Goal: Feedback & Contribution: Leave review/rating

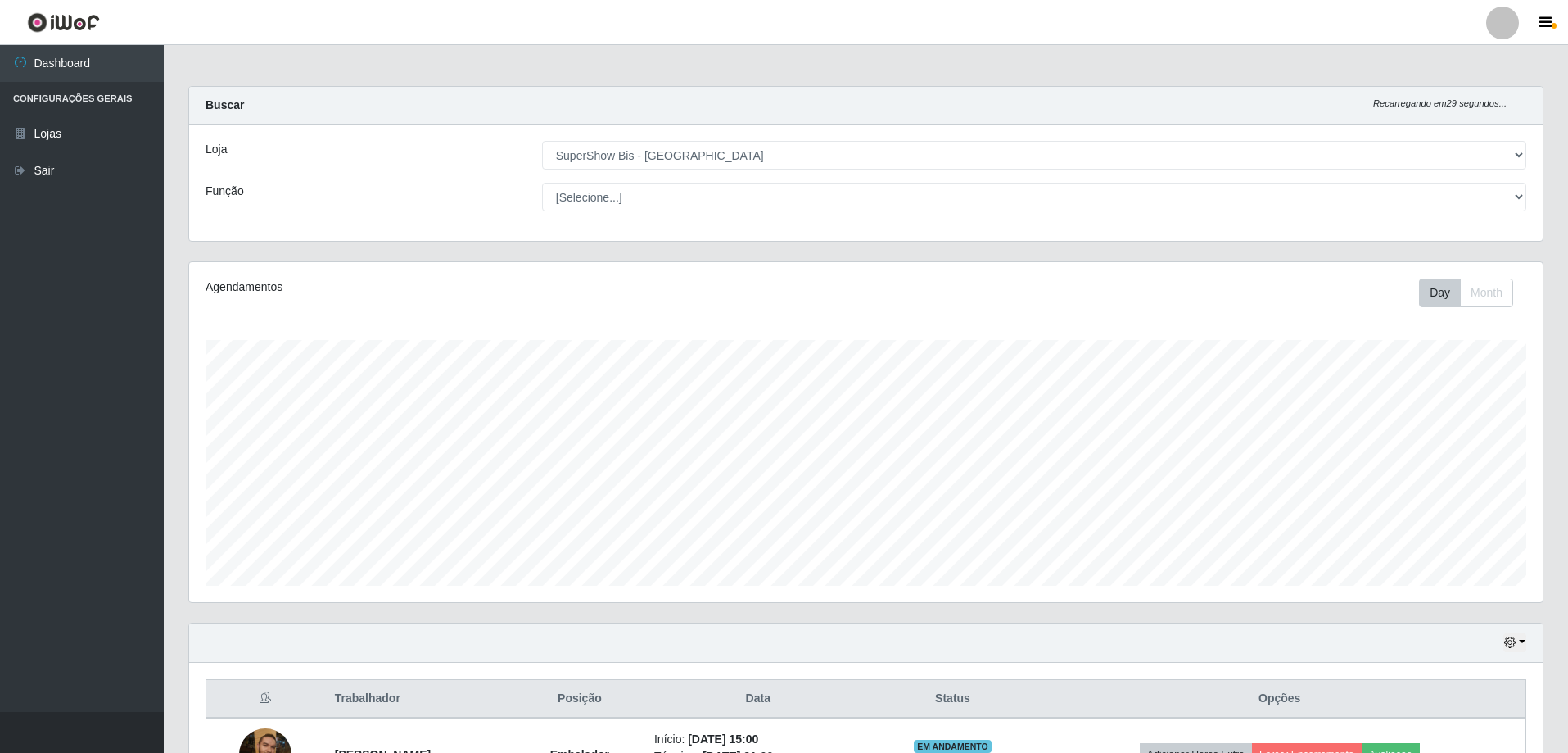
select select "59"
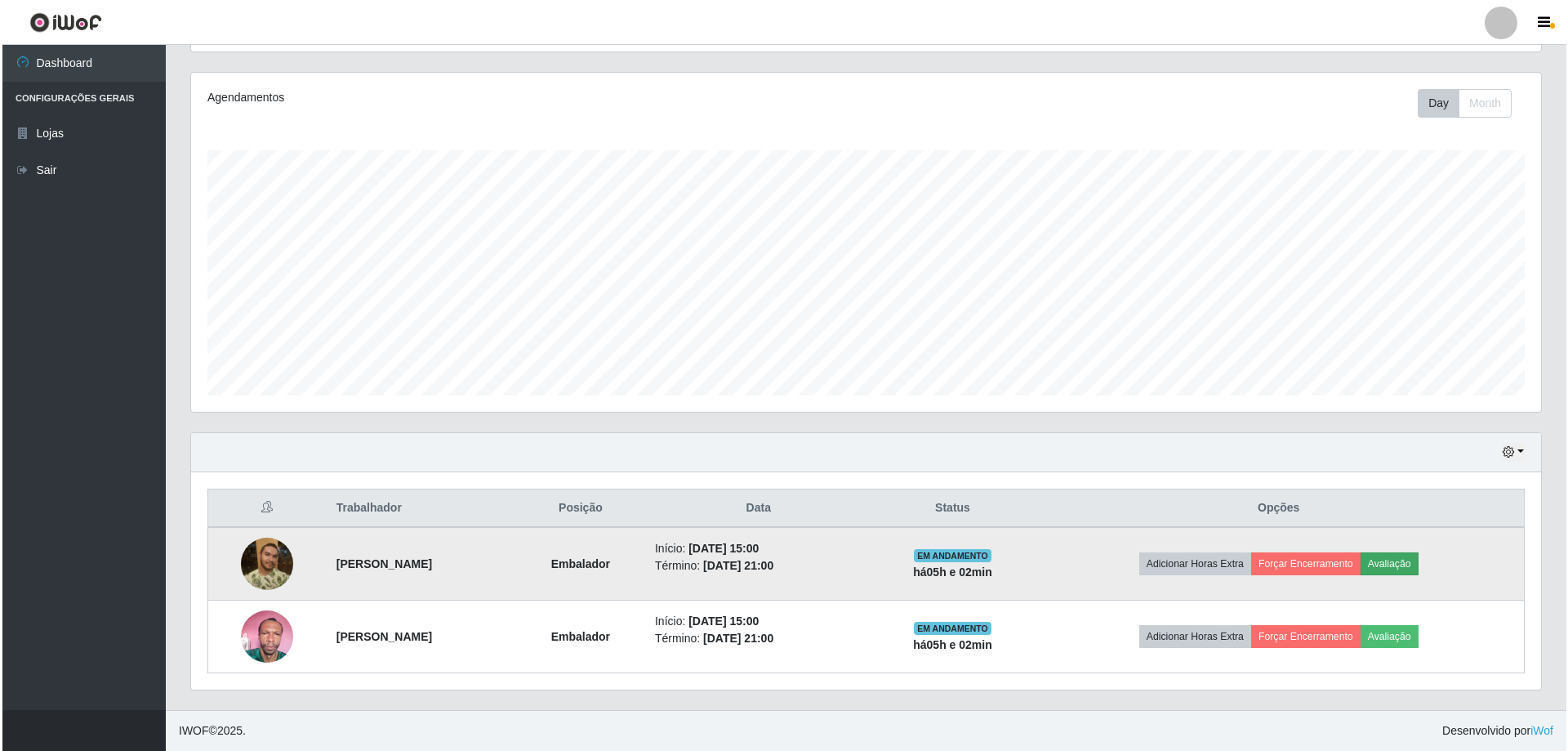
scroll to position [339, 1350]
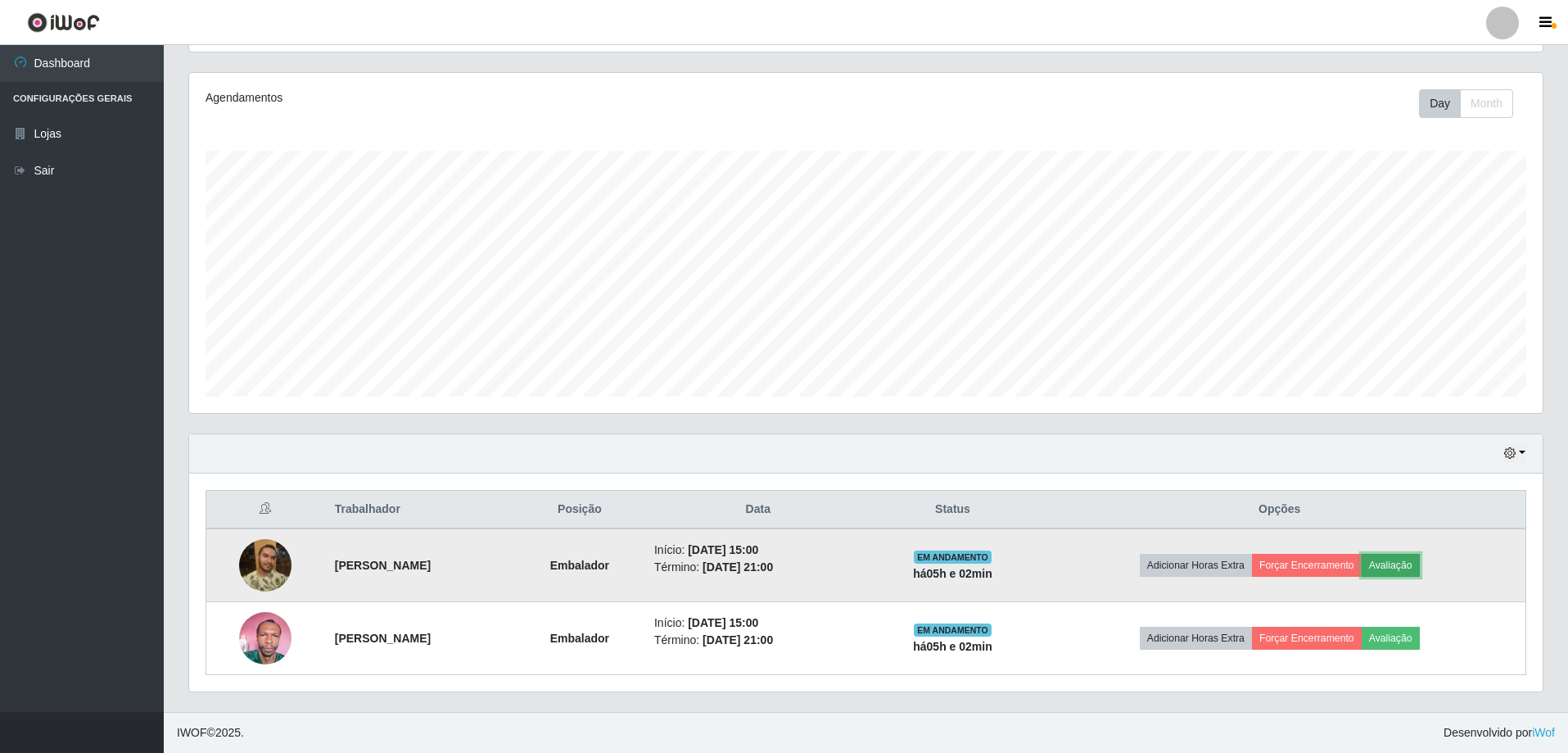
click at [1420, 560] on button "Avaliação" at bounding box center [1390, 564] width 58 height 23
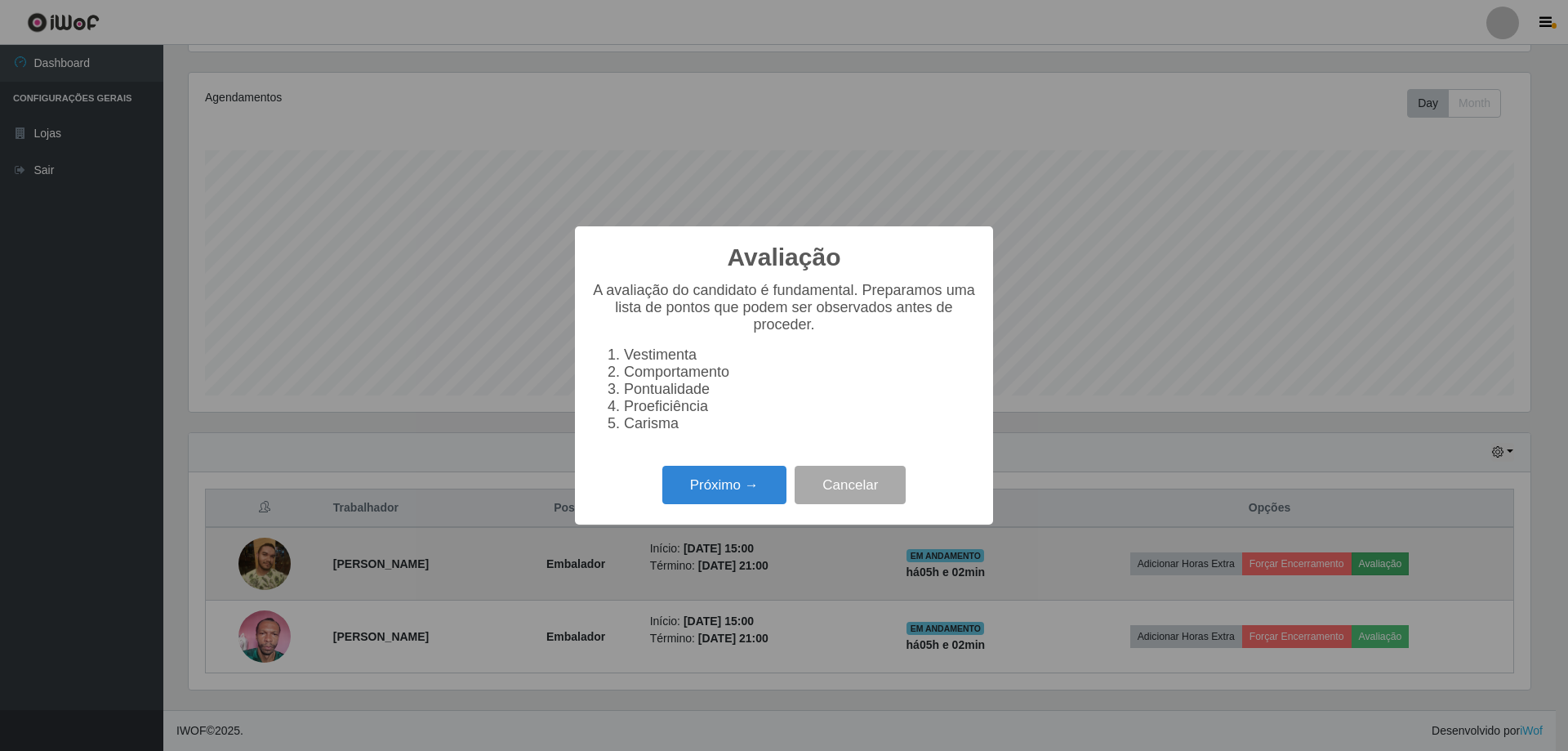
scroll to position [339, 1342]
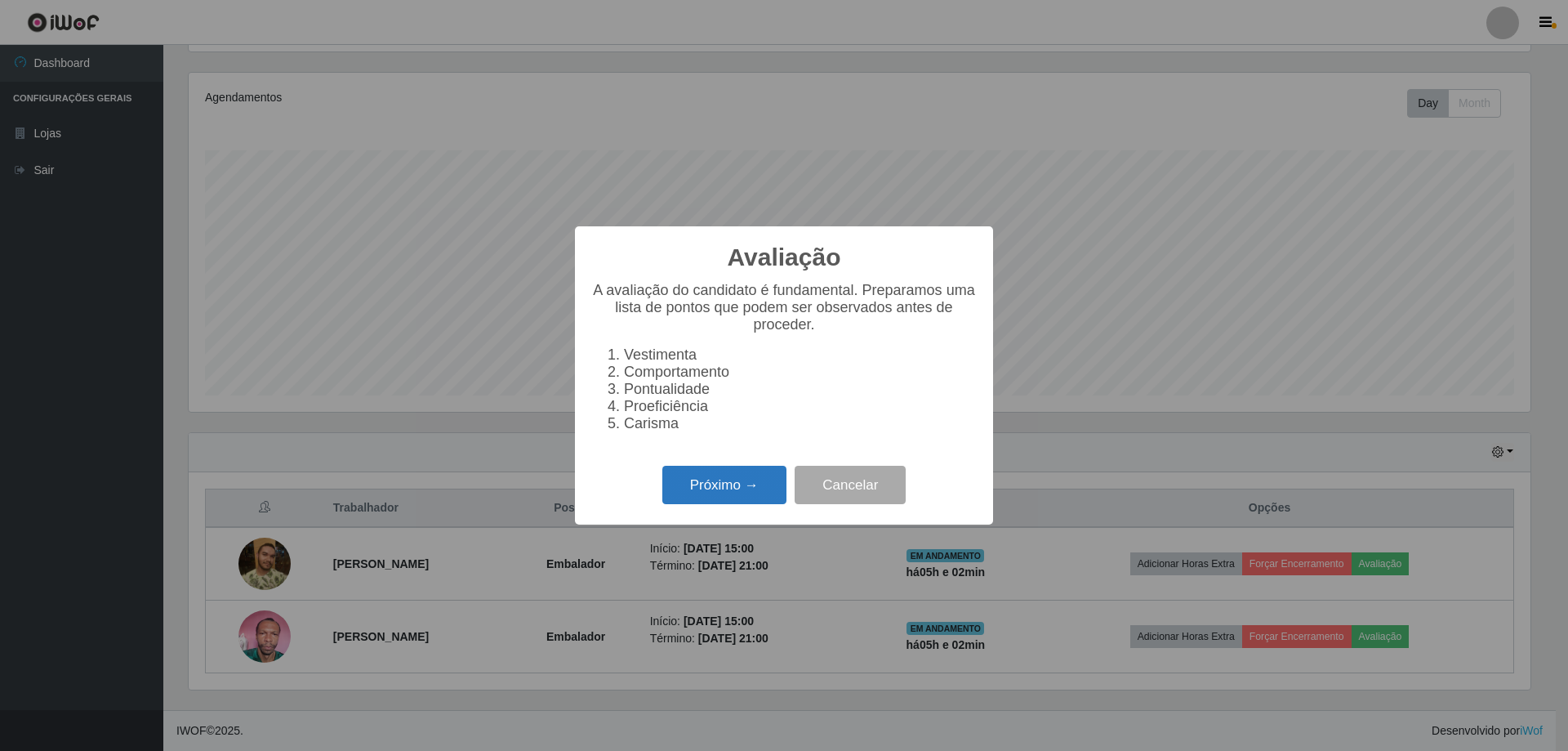
click at [729, 504] on button "Próximo →" at bounding box center [724, 484] width 124 height 38
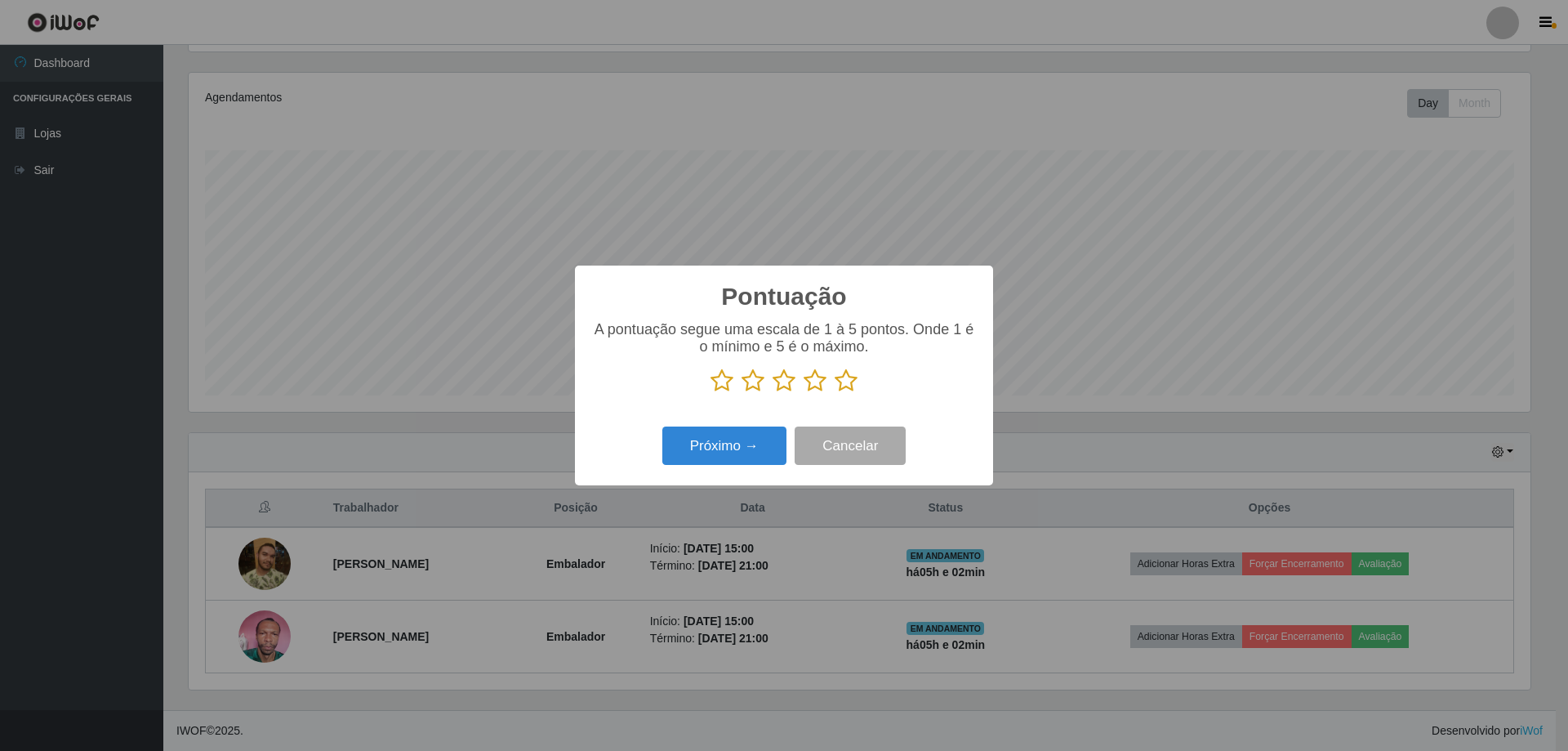
click at [839, 384] on icon at bounding box center [846, 380] width 23 height 25
click at [835, 393] on input "radio" at bounding box center [835, 393] width 0 height 0
click at [715, 442] on button "Próximo →" at bounding box center [724, 445] width 124 height 38
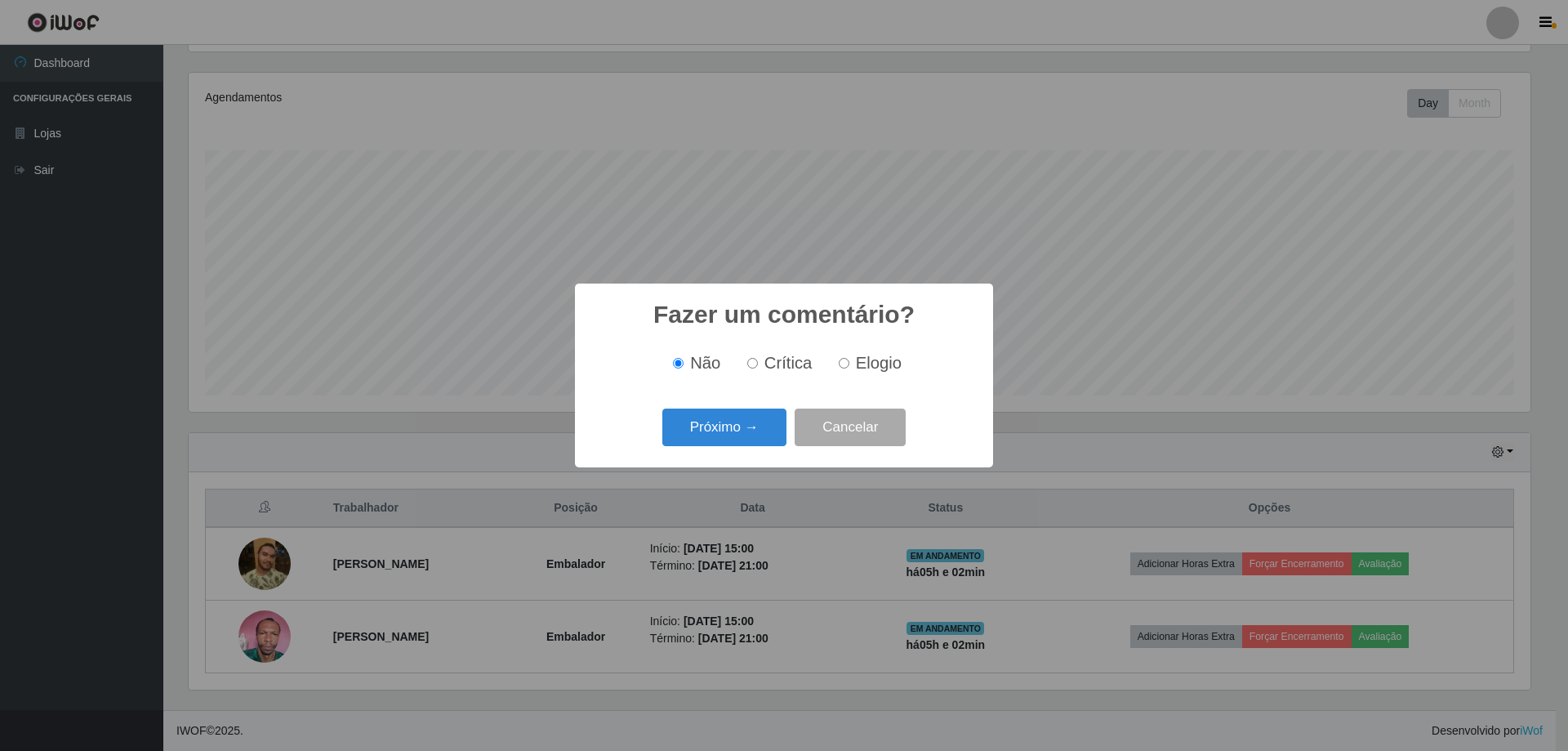
click at [849, 363] on label "Elogio" at bounding box center [866, 363] width 70 height 19
click at [849, 363] on input "Elogio" at bounding box center [844, 363] width 11 height 11
radio input "true"
click at [749, 429] on button "Próximo →" at bounding box center [724, 427] width 124 height 38
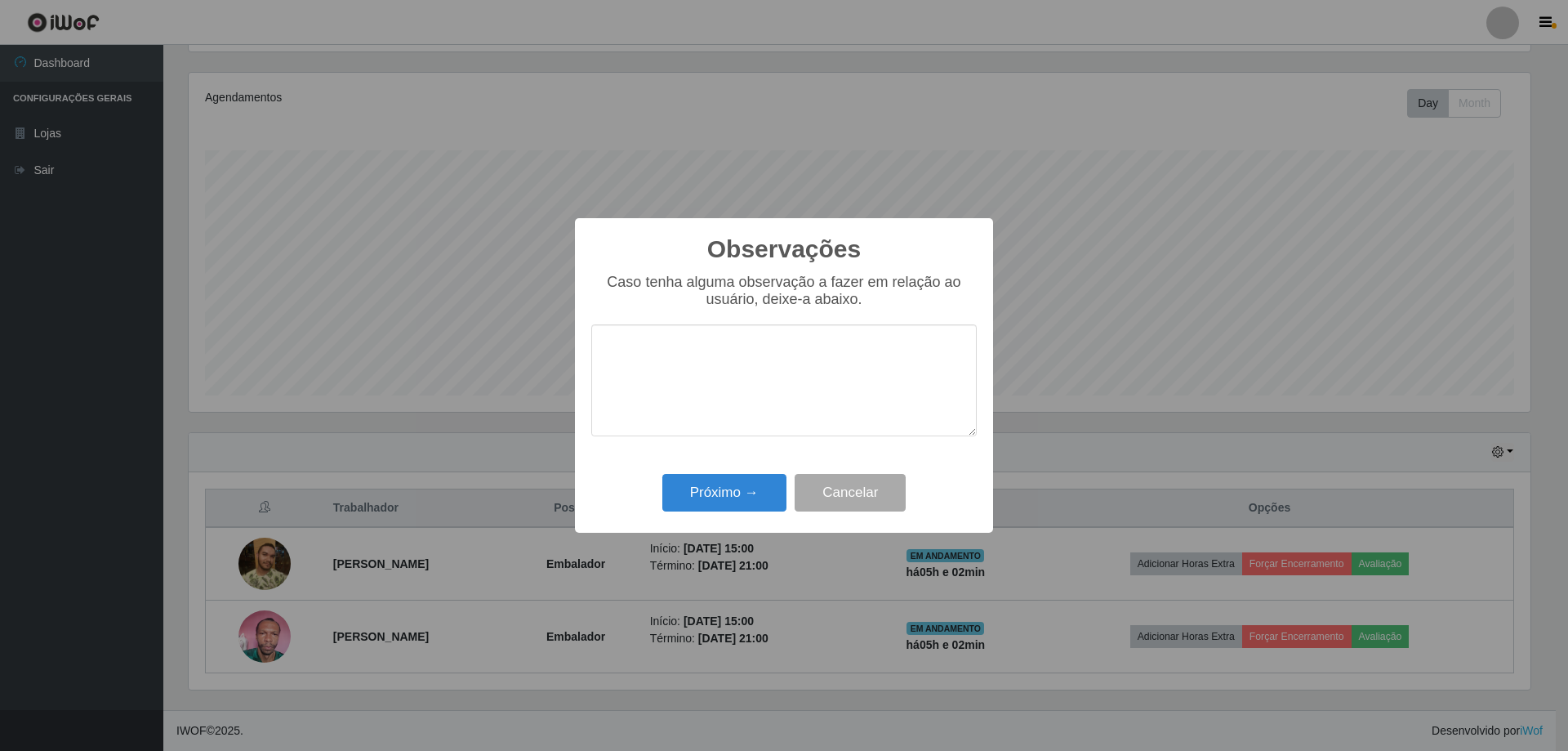
click at [708, 371] on textarea at bounding box center [783, 380] width 385 height 112
type textarea "prestativo e ajuda bastante"
click at [743, 503] on button "Próximo →" at bounding box center [724, 492] width 124 height 38
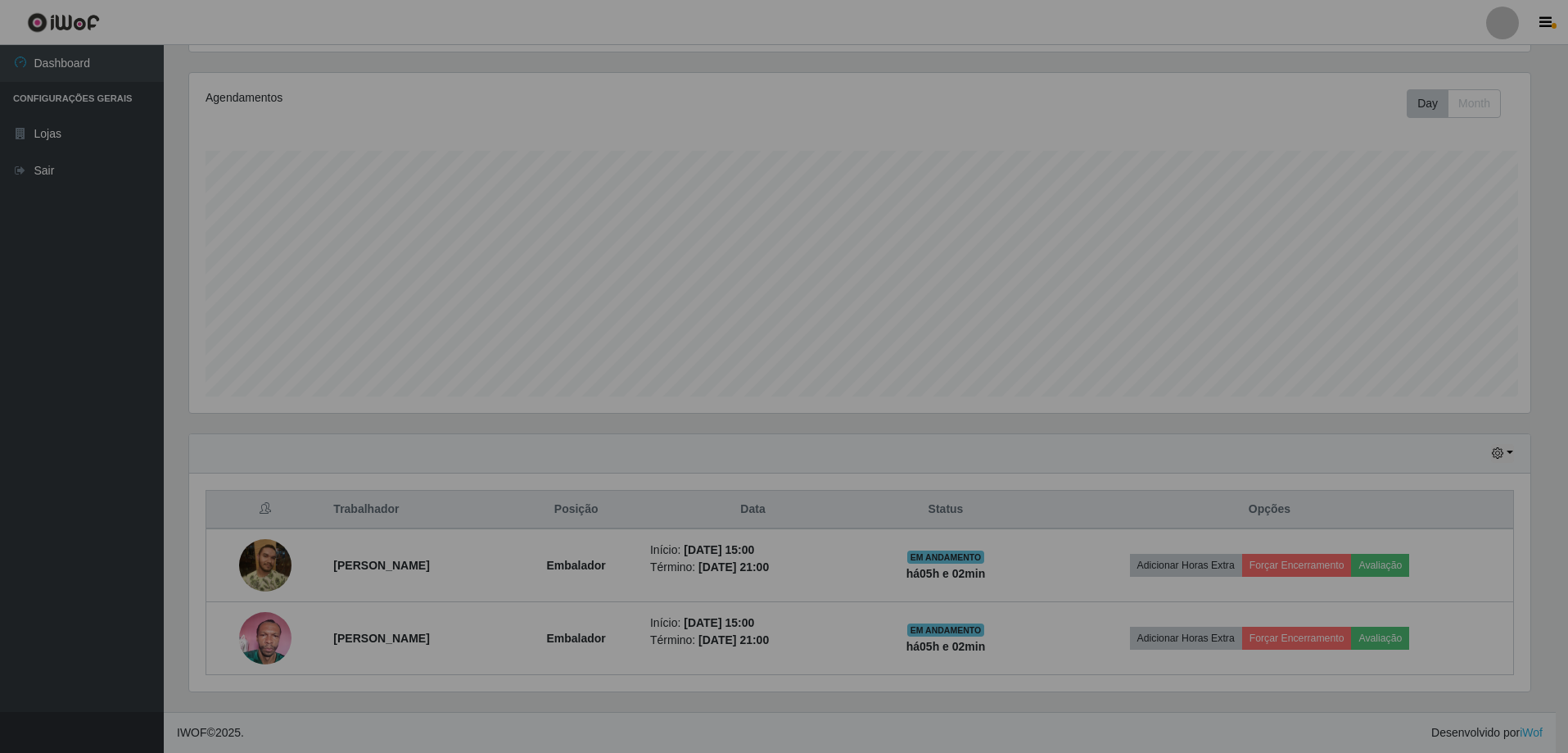
scroll to position [340, 1354]
